Goal: Entertainment & Leisure: Consume media (video, audio)

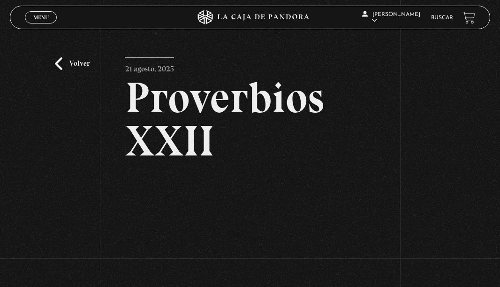
click at [60, 59] on link "Volver" at bounding box center [72, 63] width 35 height 13
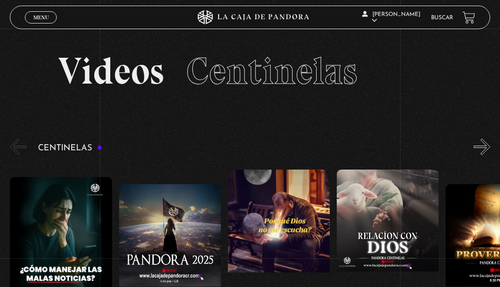
click at [478, 137] on section "Videos Centinelas" at bounding box center [250, 83] width 500 height 108
click at [479, 141] on button "»" at bounding box center [482, 146] width 16 height 16
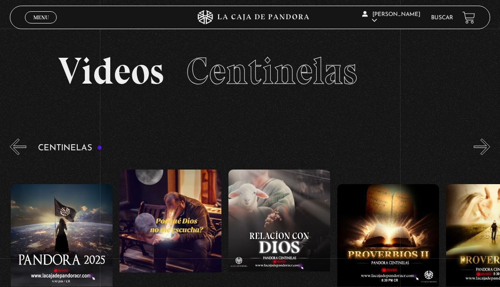
click at [479, 142] on button "»" at bounding box center [482, 146] width 16 height 16
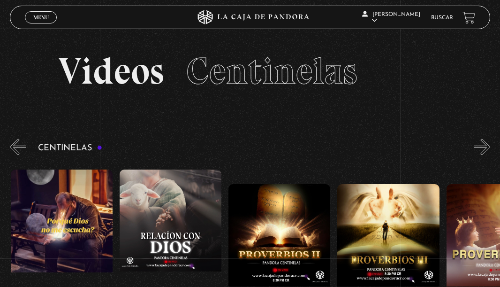
click at [479, 142] on button "»" at bounding box center [482, 146] width 16 height 16
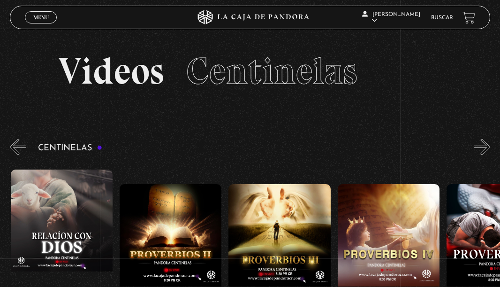
click at [479, 142] on button "»" at bounding box center [482, 146] width 16 height 16
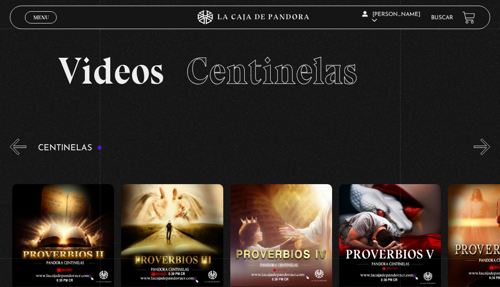
click at [480, 142] on button "»" at bounding box center [482, 146] width 16 height 16
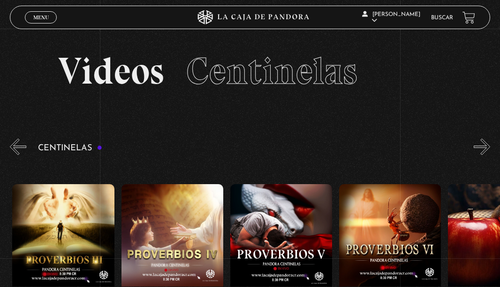
click at [480, 142] on button "»" at bounding box center [482, 146] width 16 height 16
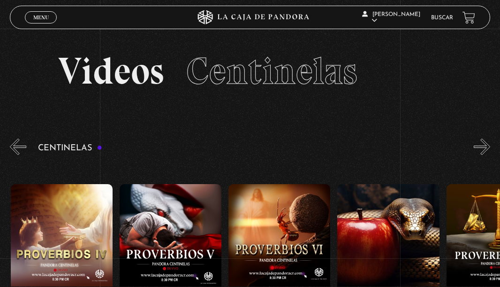
scroll to position [0, 653]
click at [480, 142] on button "»" at bounding box center [482, 146] width 16 height 16
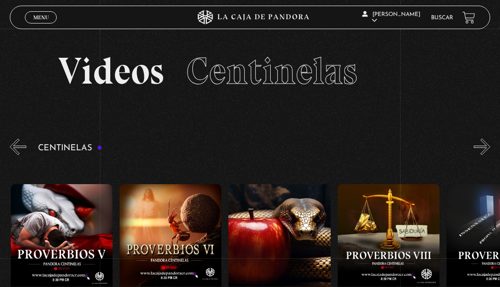
click at [480, 142] on button "»" at bounding box center [482, 146] width 16 height 16
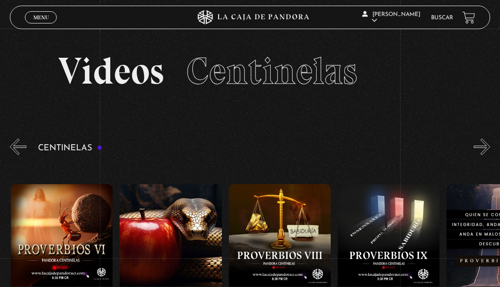
click at [480, 142] on button "»" at bounding box center [482, 146] width 16 height 16
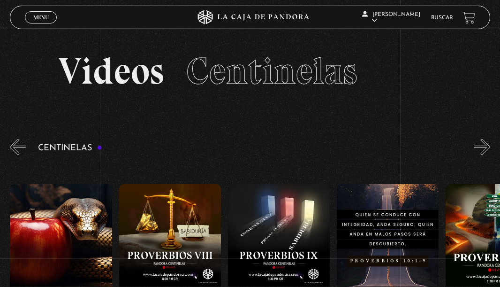
click at [480, 143] on button "»" at bounding box center [482, 146] width 16 height 16
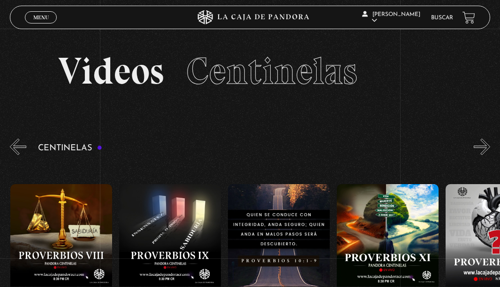
click at [480, 143] on button "»" at bounding box center [482, 146] width 16 height 16
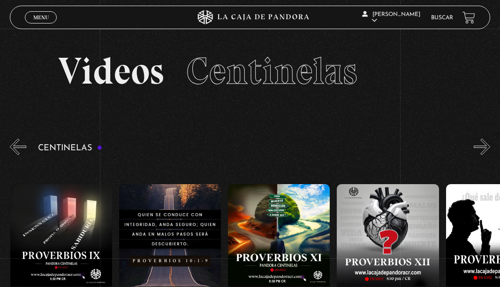
click at [480, 143] on button "»" at bounding box center [482, 146] width 16 height 16
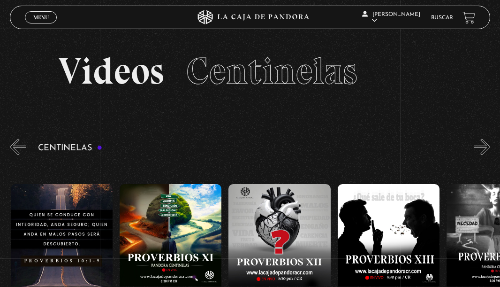
click at [480, 143] on button "»" at bounding box center [482, 146] width 16 height 16
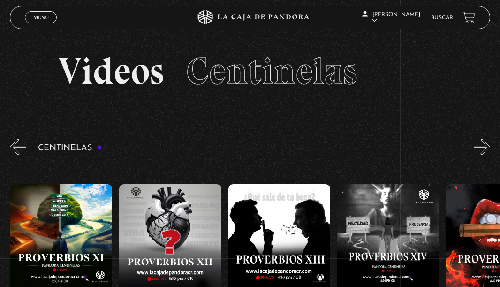
click at [480, 143] on button "»" at bounding box center [482, 146] width 16 height 16
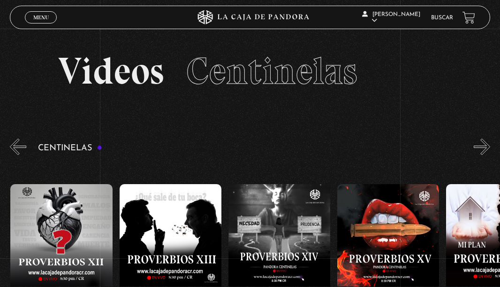
click at [480, 143] on button "»" at bounding box center [482, 146] width 16 height 16
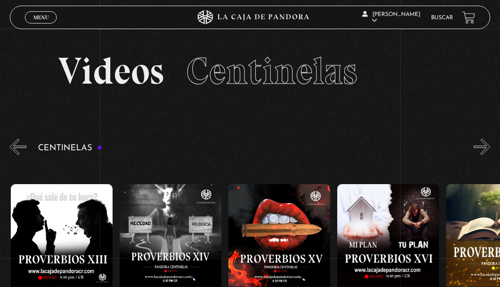
click at [480, 143] on button "»" at bounding box center [482, 146] width 16 height 16
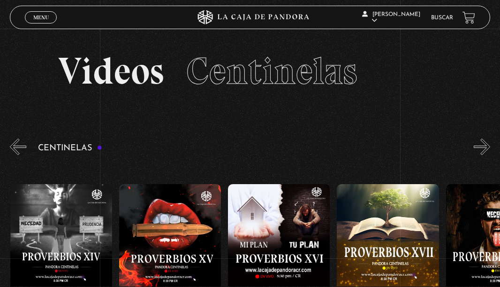
click at [480, 143] on button "»" at bounding box center [482, 146] width 16 height 16
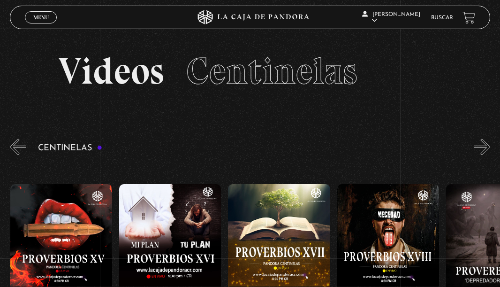
click at [480, 143] on button "»" at bounding box center [482, 146] width 16 height 16
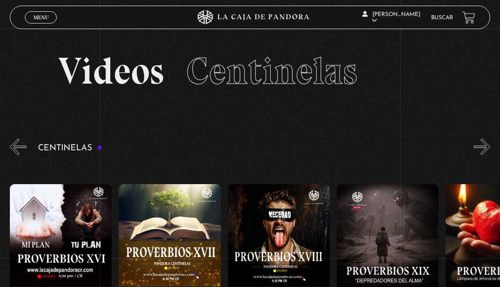
click at [480, 143] on button "»" at bounding box center [482, 146] width 16 height 16
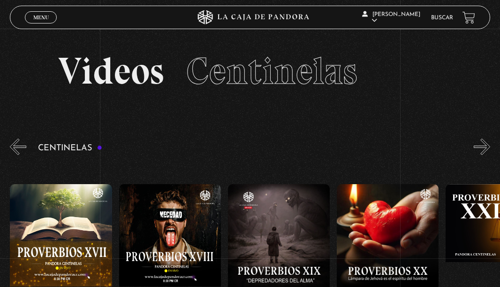
click at [477, 146] on button "»" at bounding box center [482, 146] width 16 height 16
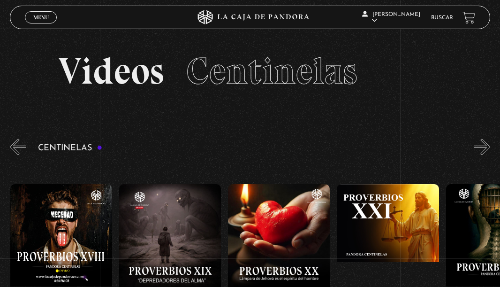
click at [475, 146] on button "»" at bounding box center [482, 146] width 16 height 16
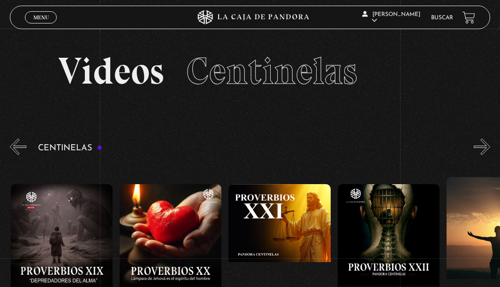
scroll to position [0, 2287]
click at [276, 205] on figure at bounding box center [279, 247] width 102 height 127
